Goal: Check status: Check status

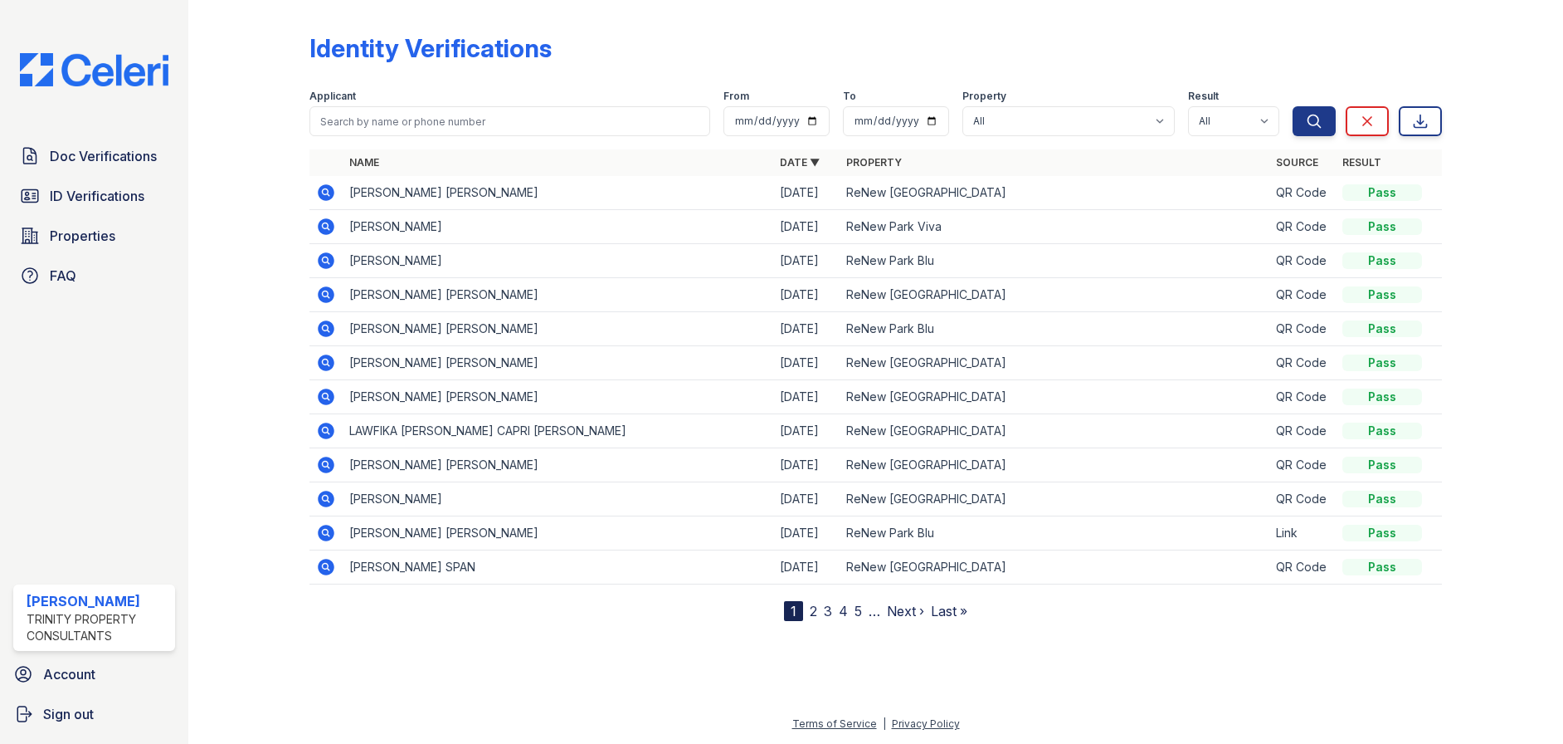
drag, startPoint x: 328, startPoint y: 220, endPoint x: 342, endPoint y: 227, distance: 16.0
click at [328, 220] on icon at bounding box center [326, 226] width 17 height 17
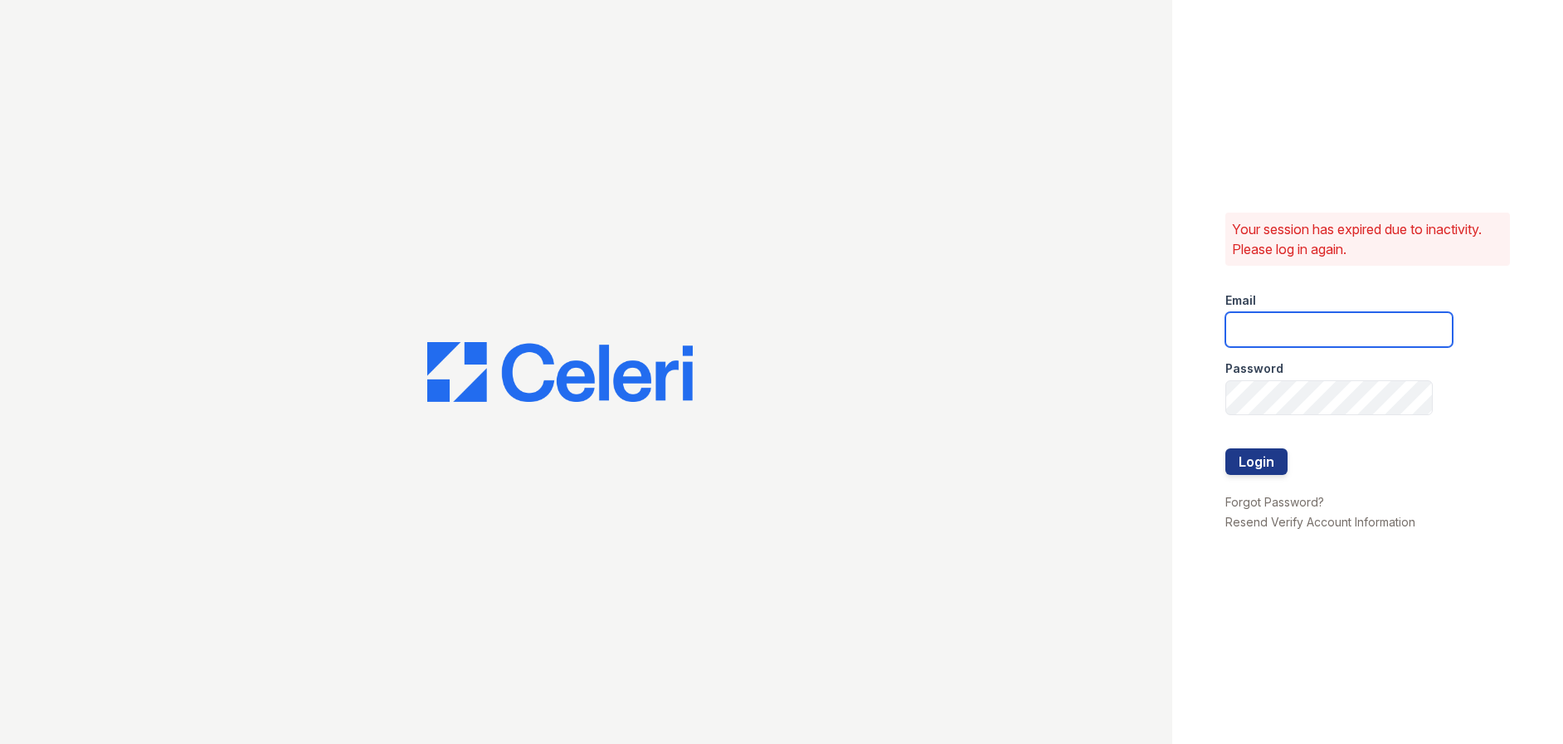
drag, startPoint x: 1263, startPoint y: 319, endPoint x: 1305, endPoint y: 330, distance: 43.1
click at [1264, 319] on input "email" at bounding box center [1339, 329] width 227 height 35
type input "megan.hawkins@trinity-pm.com"
click at [1269, 451] on button "Login" at bounding box center [1257, 461] width 62 height 27
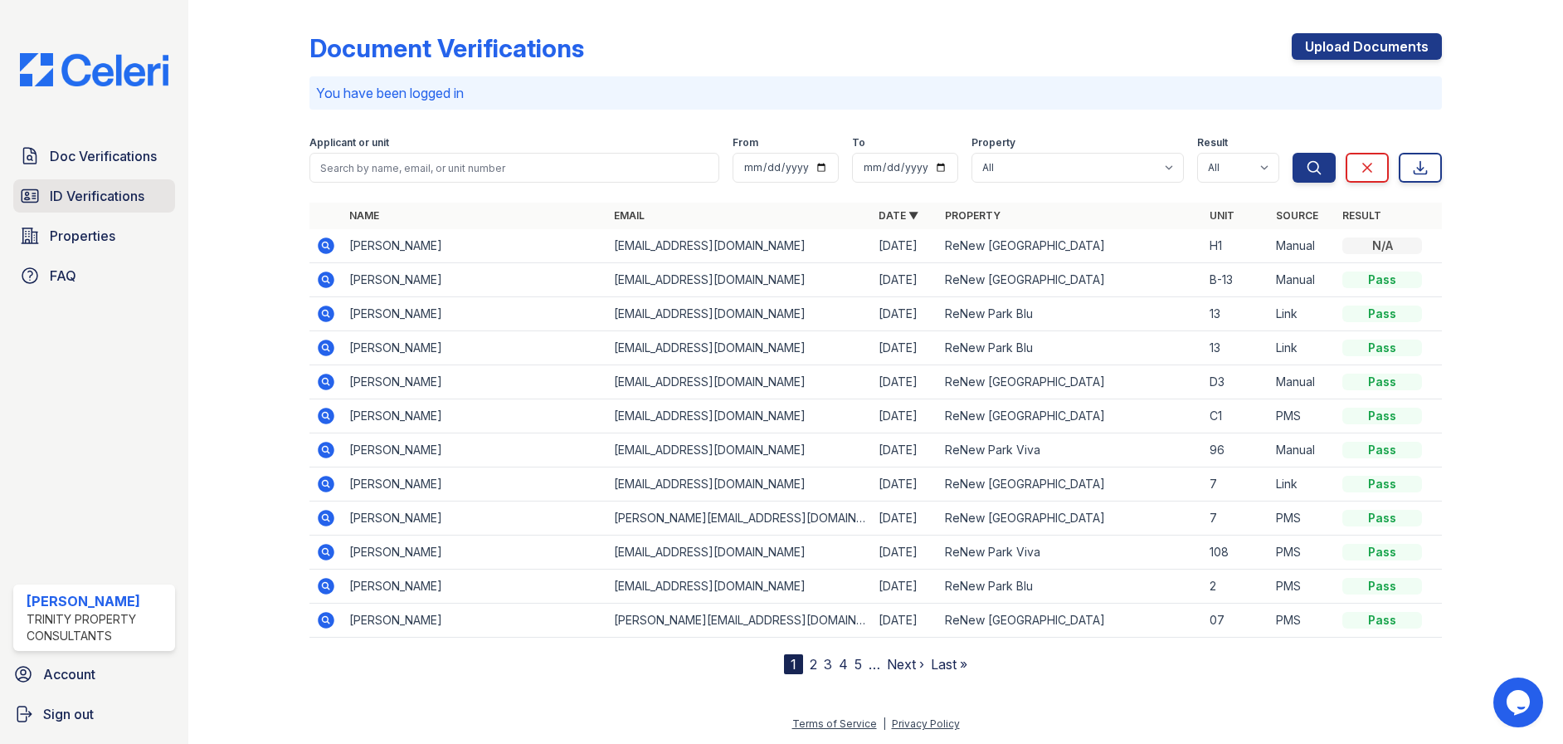
click at [111, 198] on span "ID Verifications" at bounding box center [97, 196] width 95 height 20
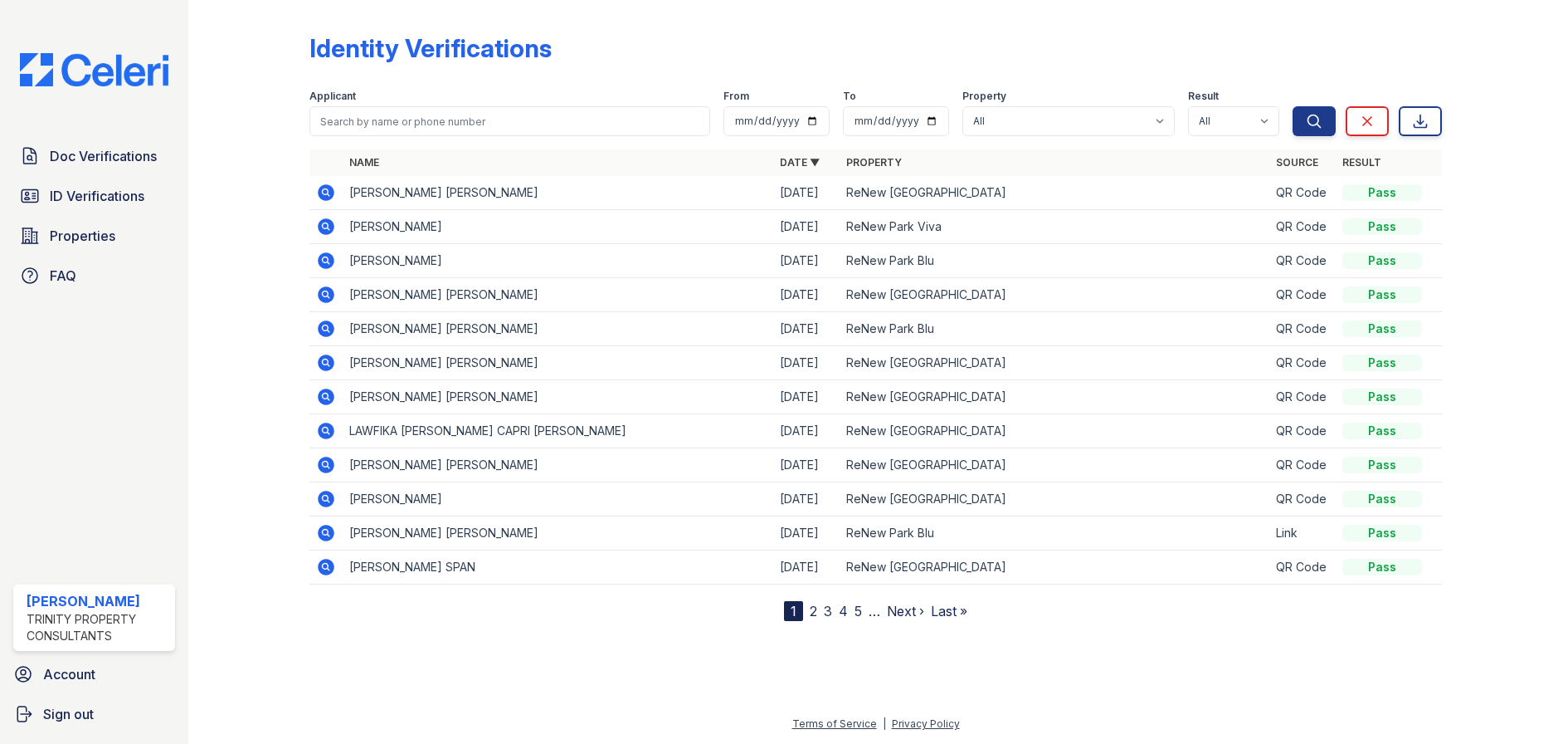
click at [324, 217] on icon at bounding box center [326, 227] width 20 height 20
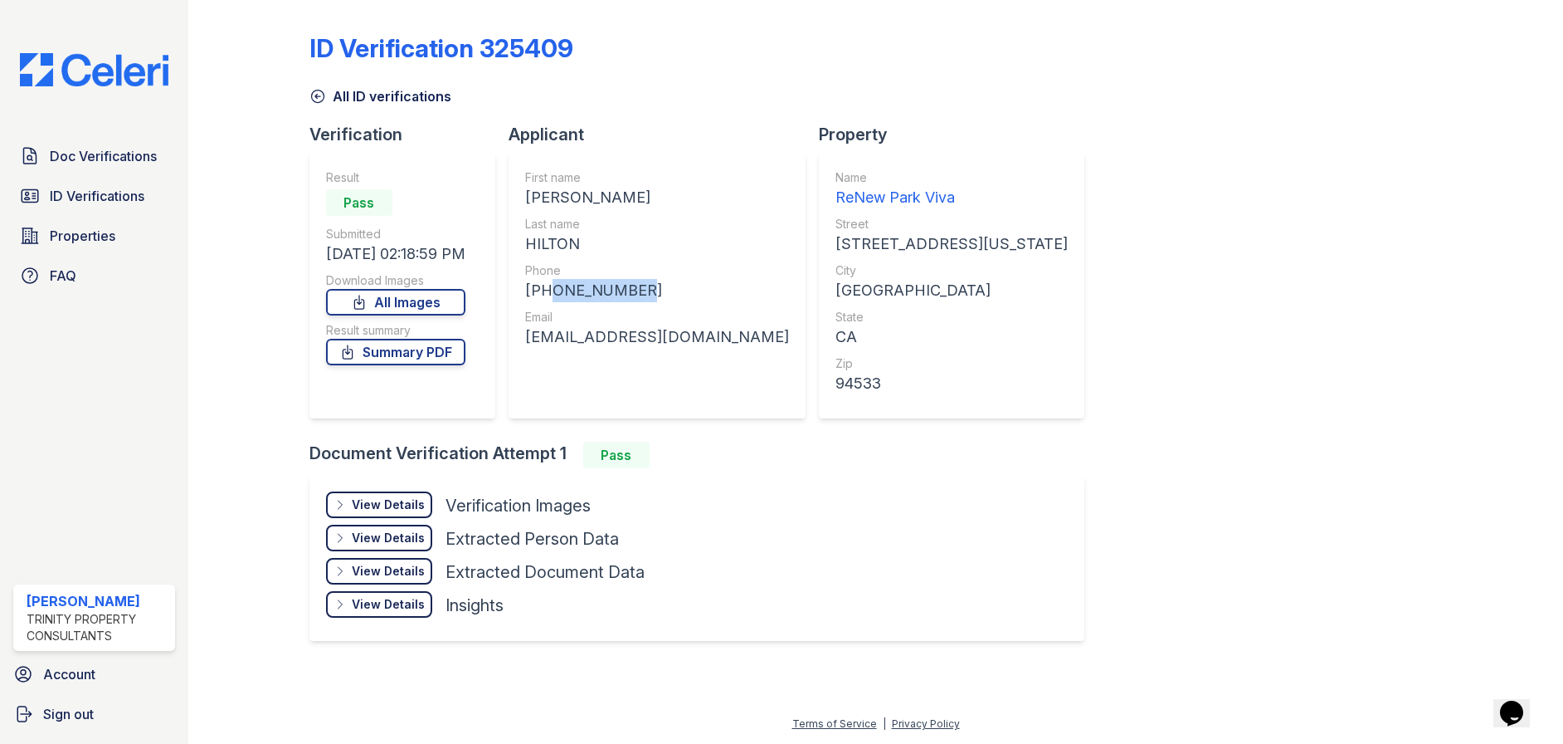
drag, startPoint x: 544, startPoint y: 290, endPoint x: 649, endPoint y: 292, distance: 104.6
click at [649, 292] on div "+15102849423" at bounding box center [657, 290] width 264 height 23
copy div "5102849423"
drag, startPoint x: 814, startPoint y: 339, endPoint x: 529, endPoint y: 344, distance: 285.5
click at [529, 344] on div "cherricehilton@student.purdueglobal.edu" at bounding box center [657, 336] width 264 height 23
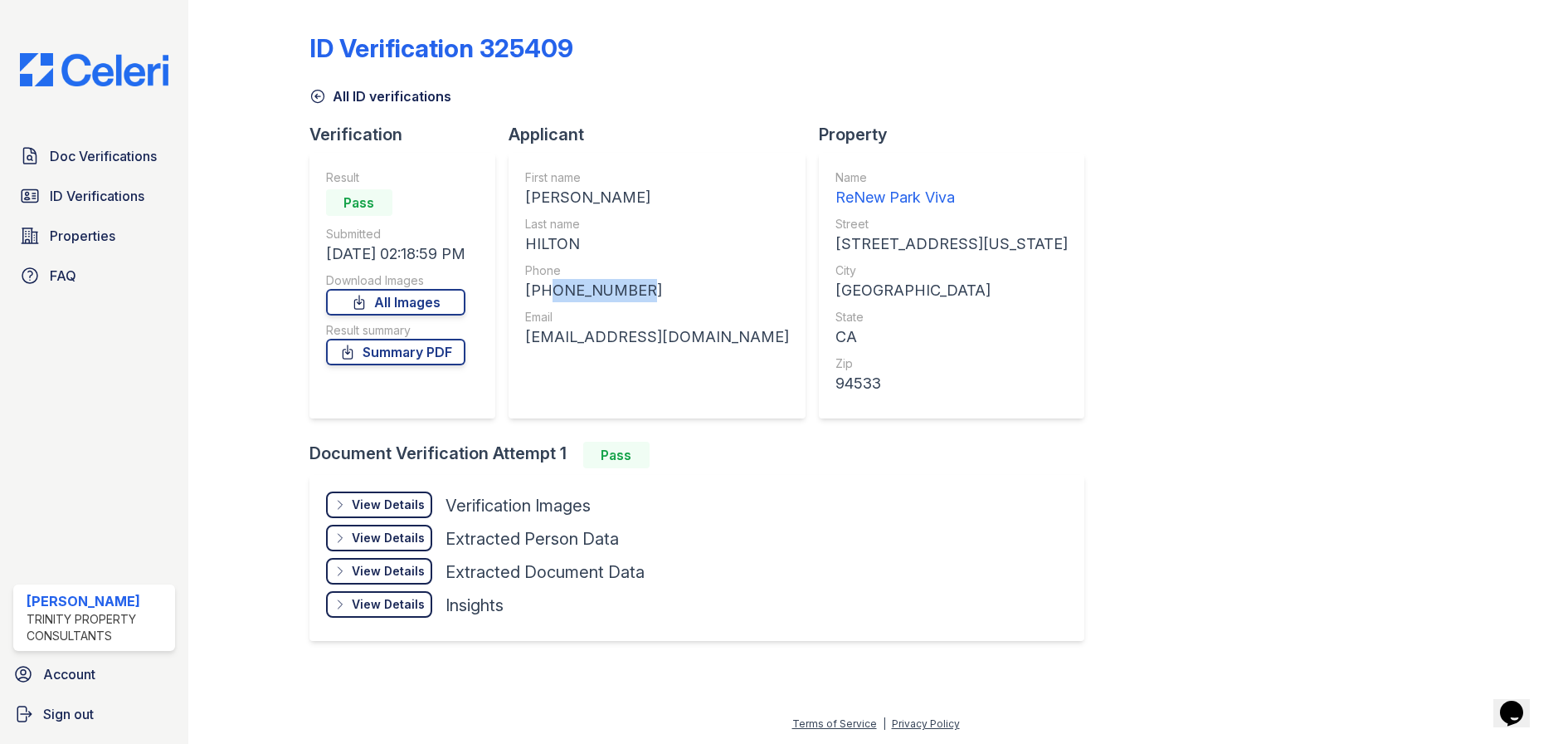
copy div "cherricehilton@student.purdueglobal.edu"
click at [1395, 185] on div "ID Verification 325409 All ID verifications Verification Result Pass Submitted …" at bounding box center [876, 335] width 1133 height 657
drag, startPoint x: 963, startPoint y: 537, endPoint x: 651, endPoint y: 539, distance: 312.9
click at [969, 537] on div "View Details Details Hide Details Details Verification Images Document Front Op…" at bounding box center [697, 558] width 775 height 166
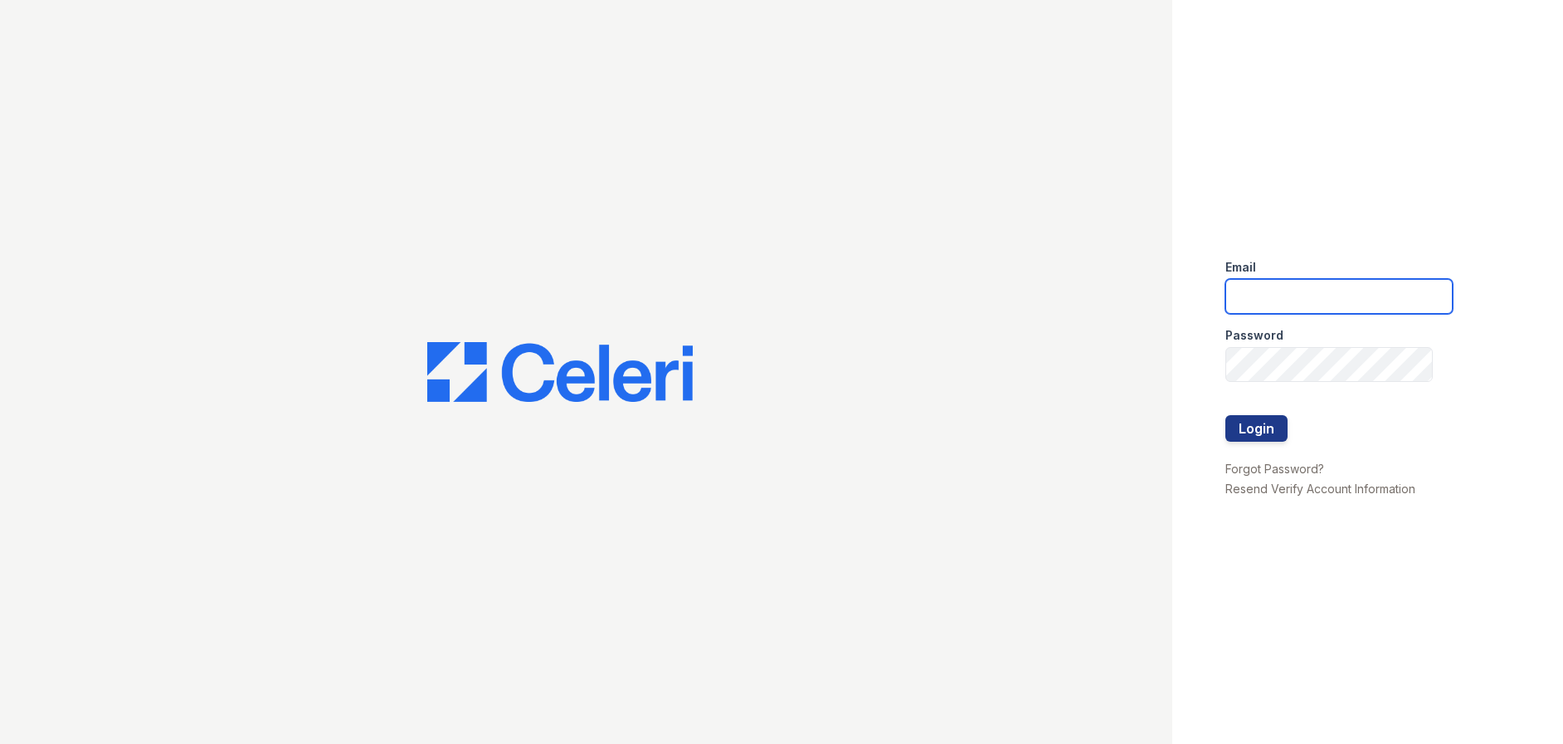
click at [1261, 296] on input "email" at bounding box center [1339, 296] width 227 height 35
type input "[PERSON_NAME][EMAIL_ADDRESS][PERSON_NAME][DOMAIN_NAME]"
click at [1270, 427] on button "Login" at bounding box center [1257, 428] width 62 height 27
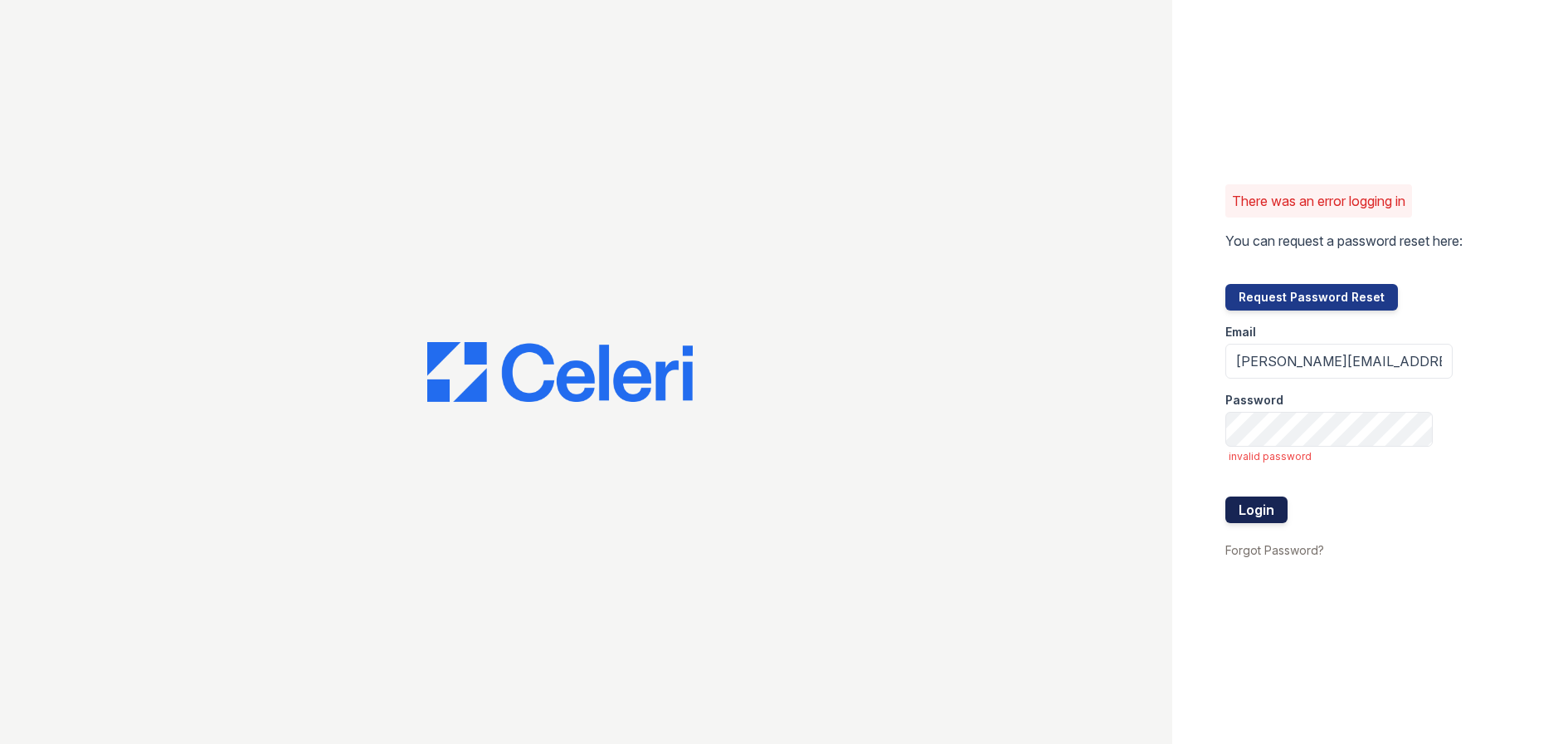
click at [1257, 510] on button "Login" at bounding box center [1257, 509] width 62 height 27
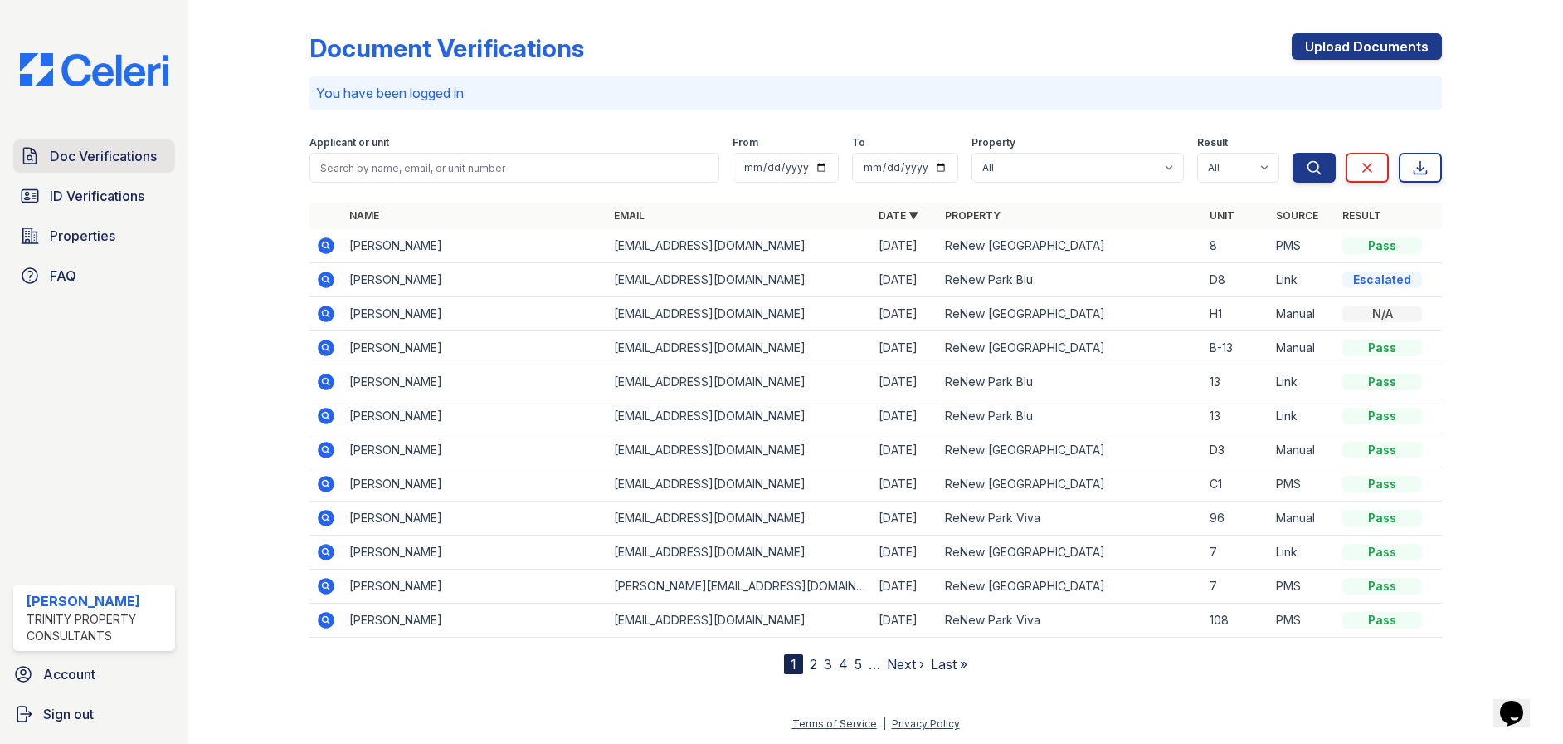
click at [83, 152] on span "Doc Verifications" at bounding box center [103, 156] width 107 height 20
